Goal: Transaction & Acquisition: Obtain resource

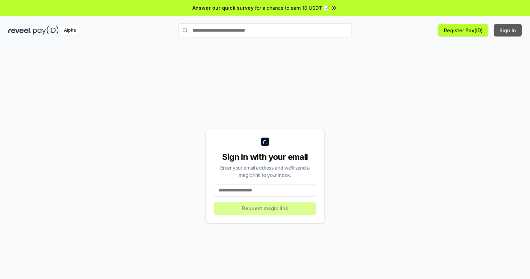
click at [508, 30] on button "Sign In" at bounding box center [508, 30] width 28 height 13
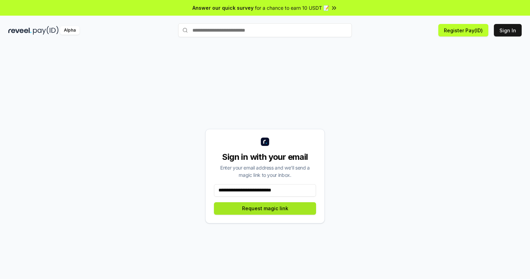
type input "**********"
click at [265, 208] on button "Request magic link" at bounding box center [265, 208] width 102 height 13
